Goal: Task Accomplishment & Management: Use online tool/utility

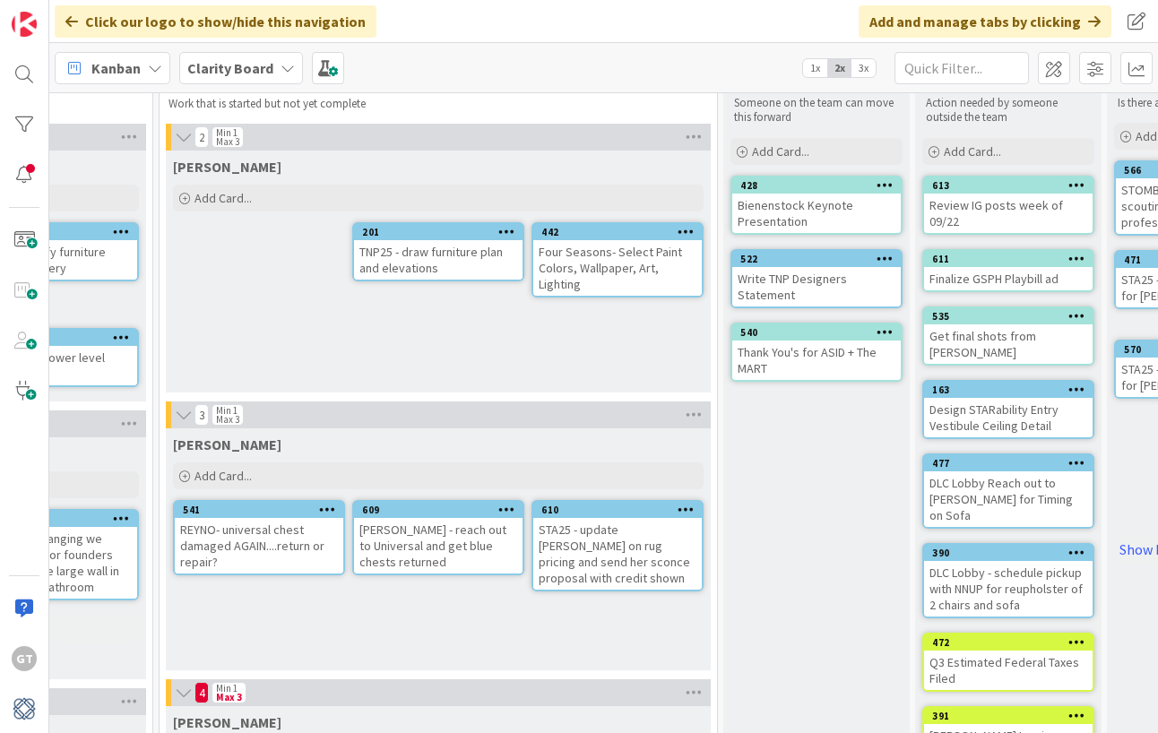
scroll to position [56, 1399]
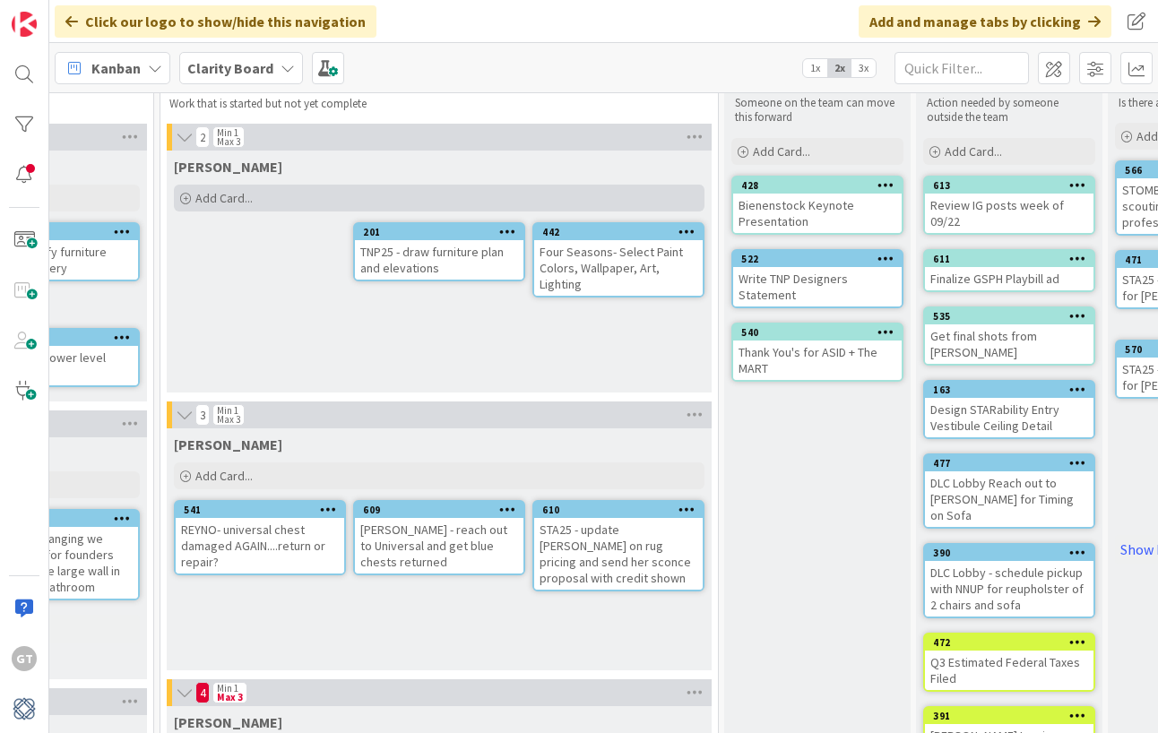
click at [212, 200] on span "Add Card..." at bounding box center [223, 198] width 57 height 16
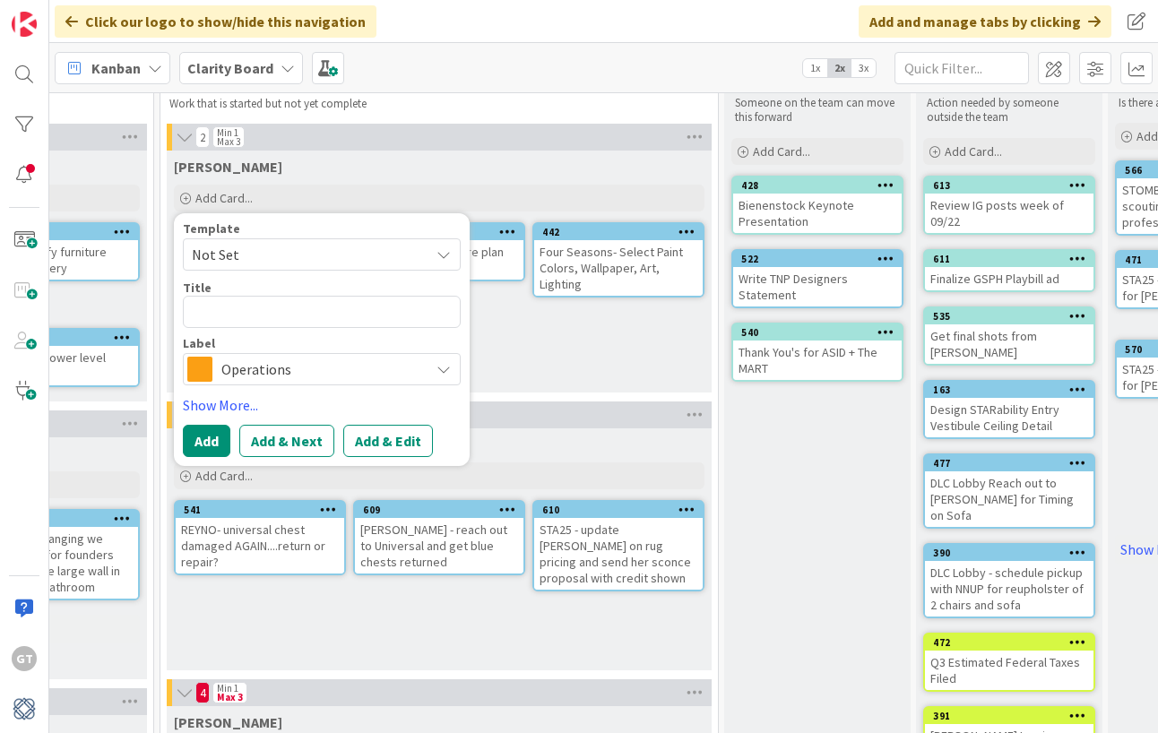
click at [273, 361] on span "Operations" at bounding box center [320, 369] width 199 height 25
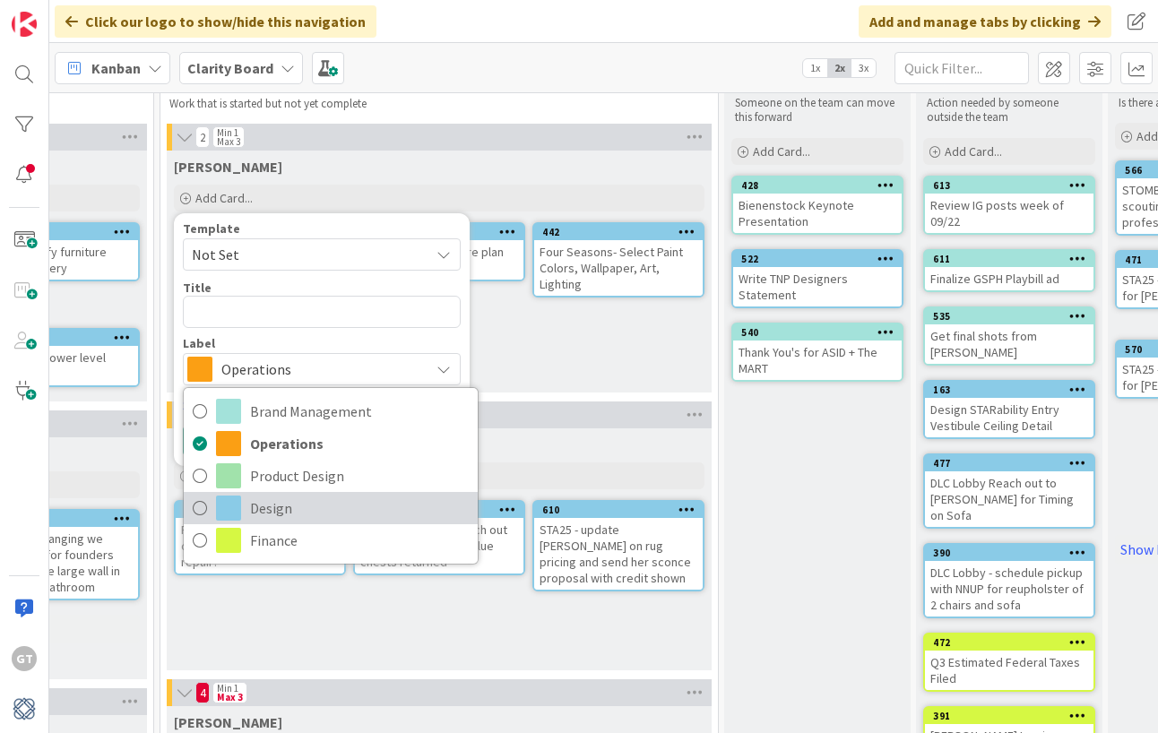
click at [199, 503] on icon at bounding box center [200, 508] width 14 height 27
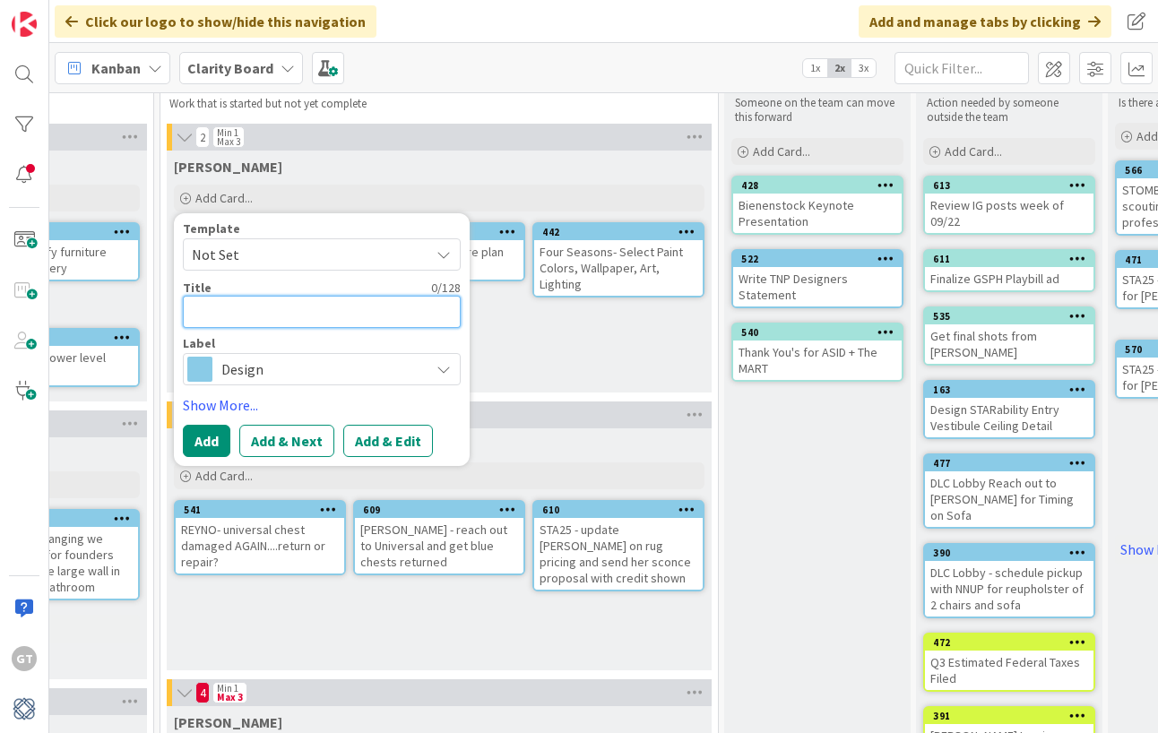
click at [241, 313] on textarea at bounding box center [322, 312] width 278 height 32
type textarea "x"
type textarea "W"
type textarea "x"
type textarea "S"
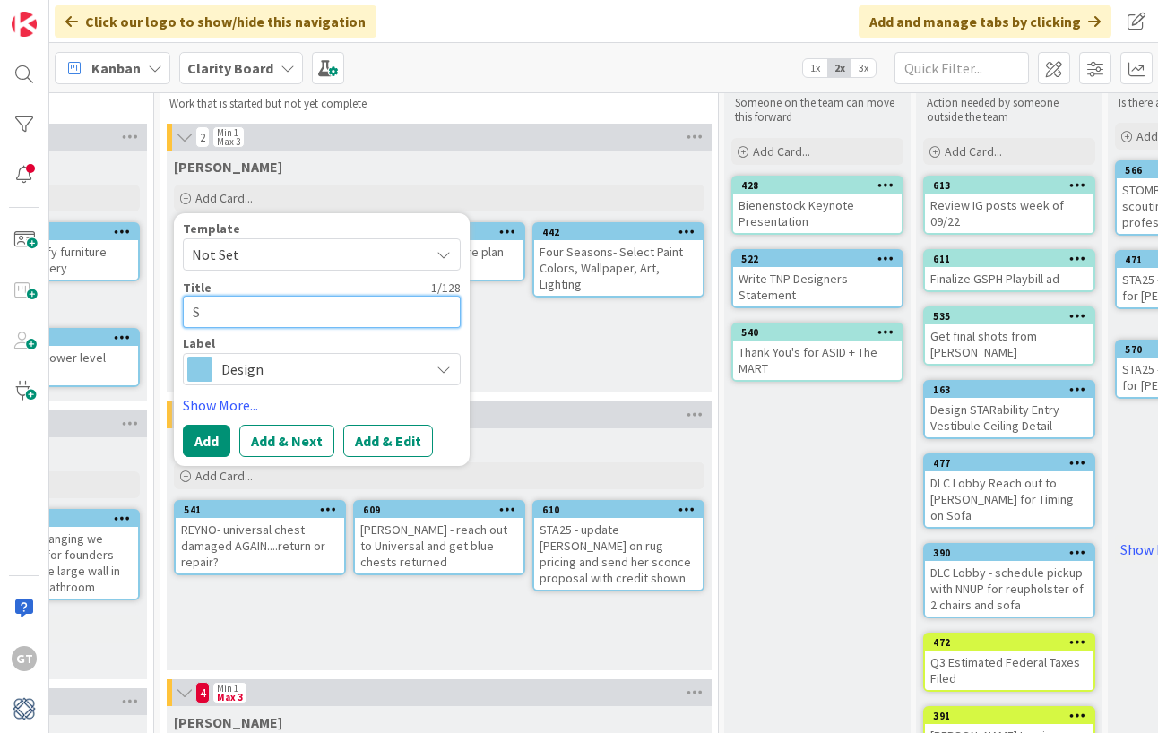
type textarea "x"
type textarea "SC"
type textarea "x"
type textarea "S"
click at [496, 343] on div "[PERSON_NAME] Add Card... Template Not Set Title 0 / 128 Label Design Brand Man…" at bounding box center [439, 272] width 545 height 242
